Goal: Task Accomplishment & Management: Manage account settings

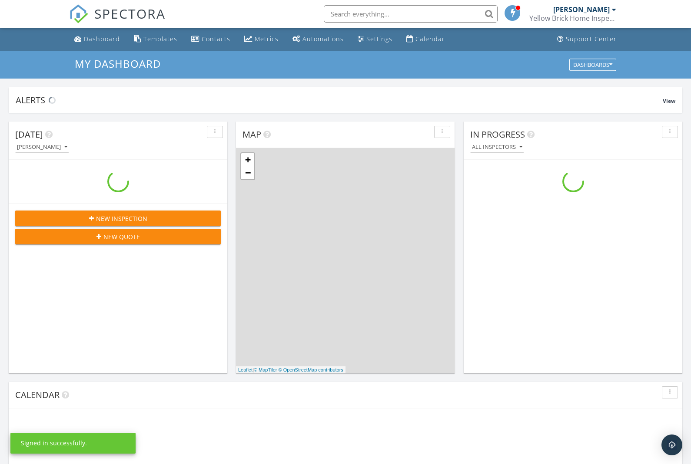
scroll to position [791, 691]
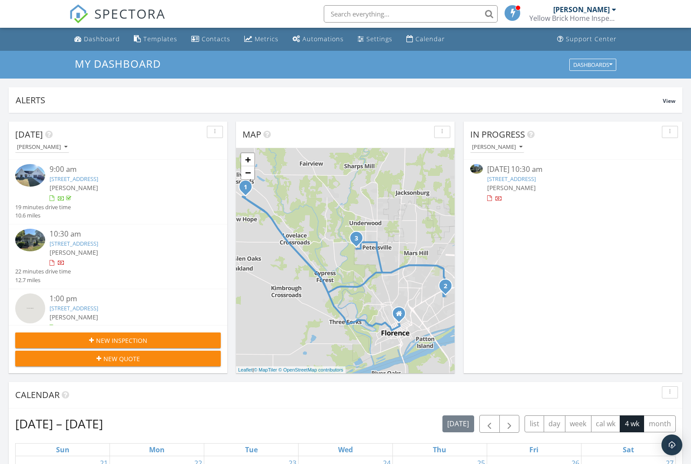
click at [536, 180] on link "506 N Franklin St, Florence, AL 35630" at bounding box center [511, 179] width 49 height 8
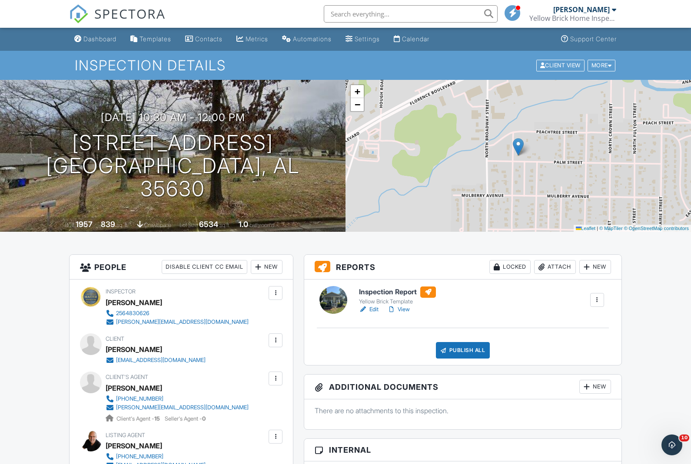
click at [404, 310] on link "View" at bounding box center [398, 309] width 23 height 9
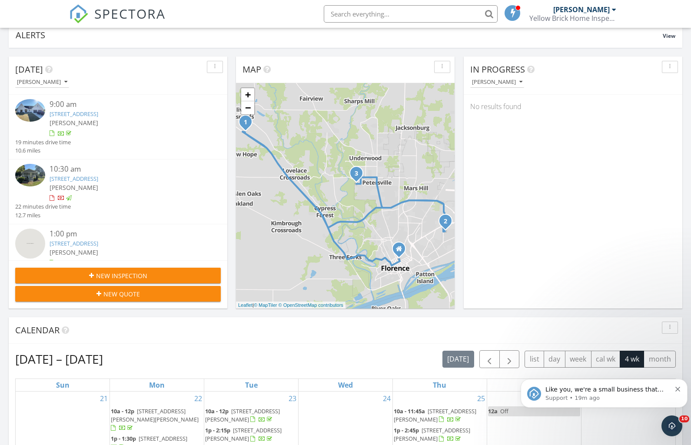
click at [92, 177] on link "506 N Franklin St, Florence, AL 35630" at bounding box center [74, 179] width 49 height 8
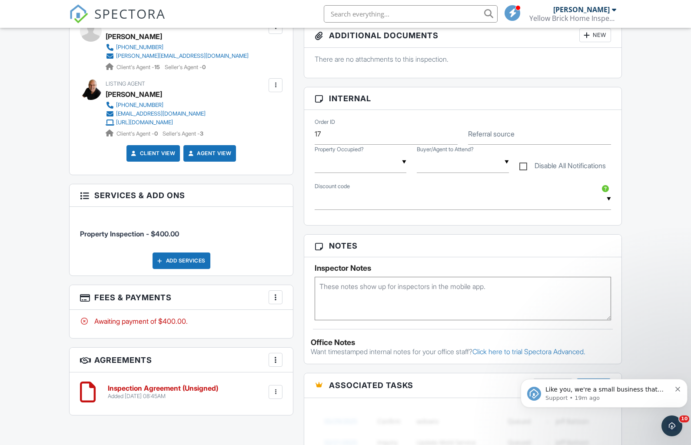
scroll to position [457, 0]
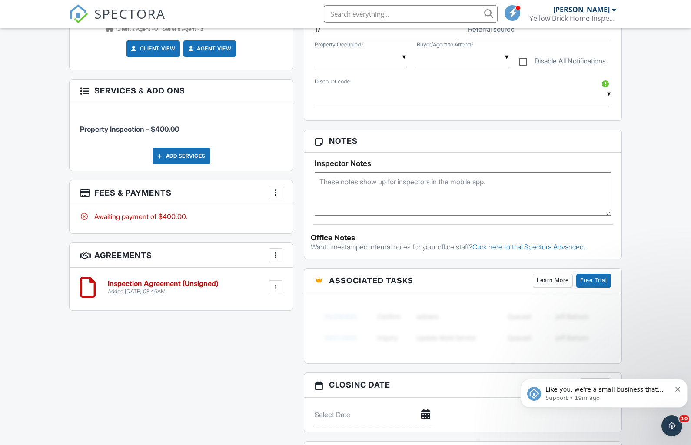
click at [277, 196] on div at bounding box center [275, 192] width 9 height 9
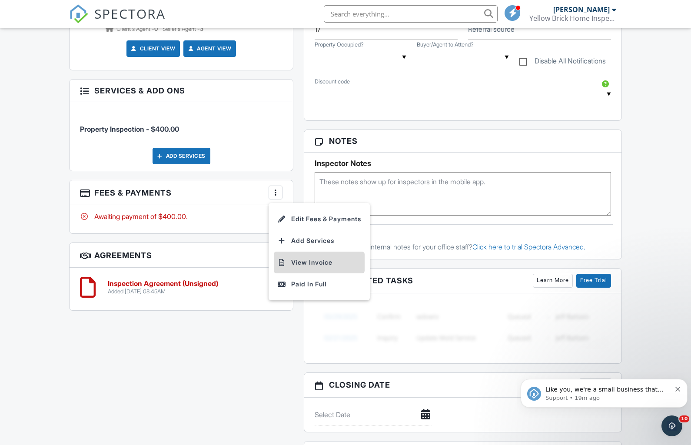
click at [329, 270] on li "View Invoice" at bounding box center [319, 263] width 91 height 22
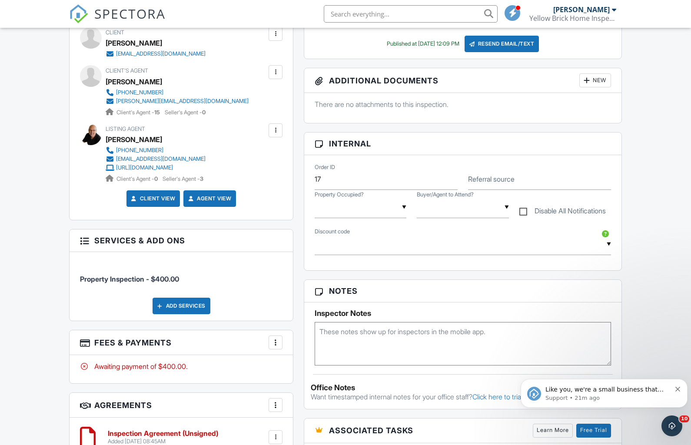
scroll to position [305, 0]
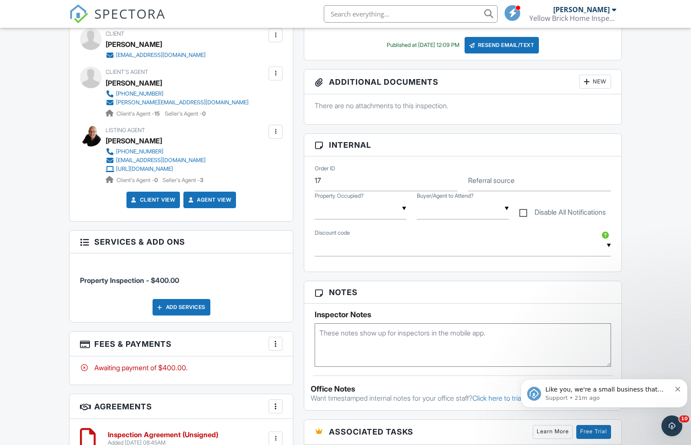
click at [677, 391] on icon "Dismiss notification" at bounding box center [677, 389] width 5 height 5
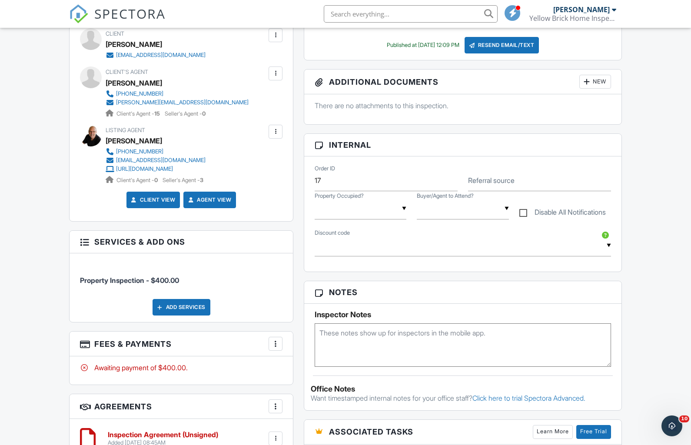
click at [277, 348] on div at bounding box center [275, 343] width 9 height 9
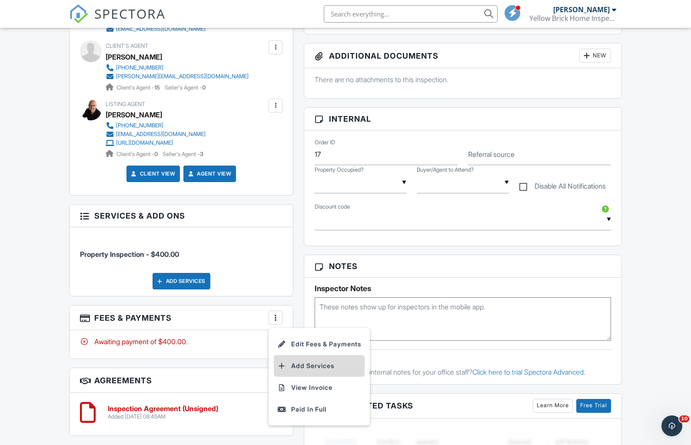
scroll to position [364, 0]
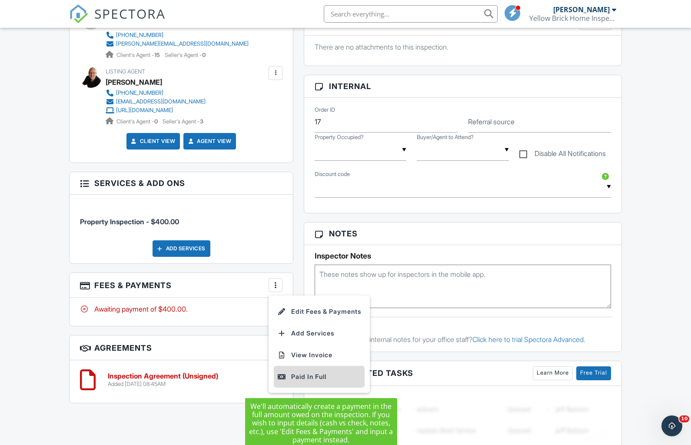
click at [324, 382] on div "Paid In Full" at bounding box center [319, 376] width 84 height 10
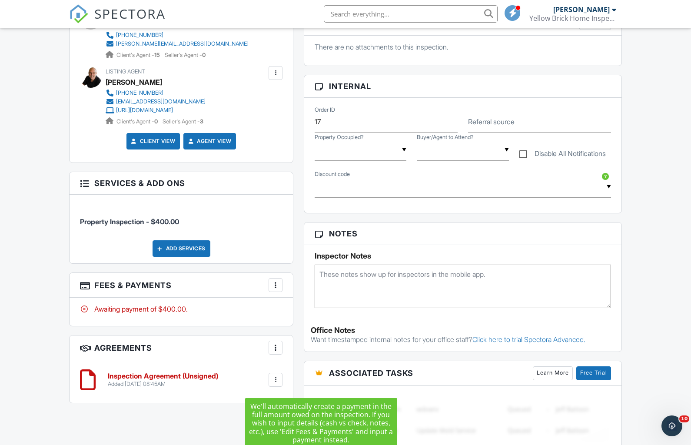
click at [327, 381] on h3 "Associated Tasks Learn More Free Trial" at bounding box center [462, 373] width 317 height 25
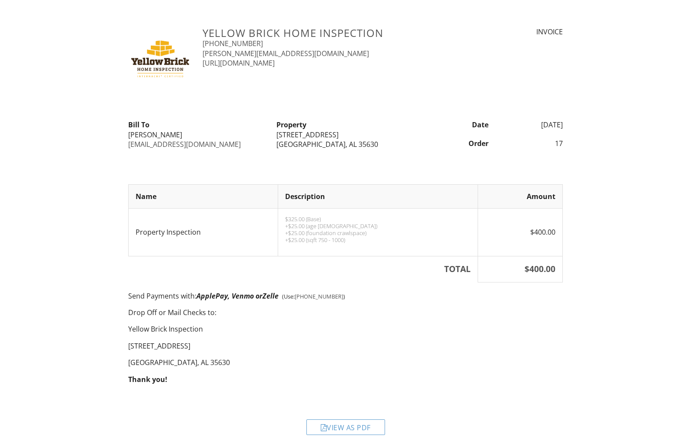
scroll to position [1, 0]
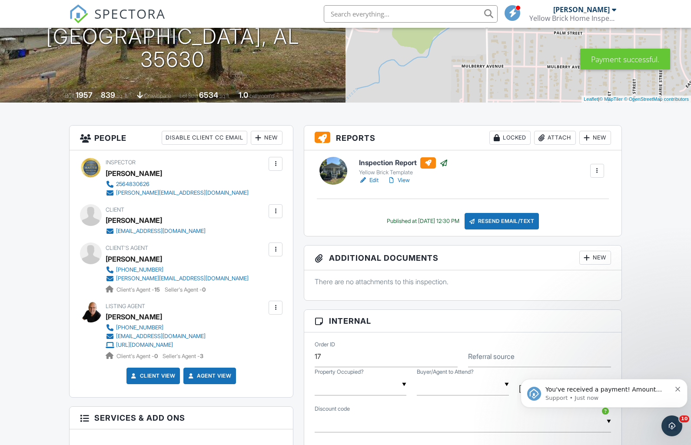
scroll to position [2, 0]
